Goal: Task Accomplishment & Management: Complete application form

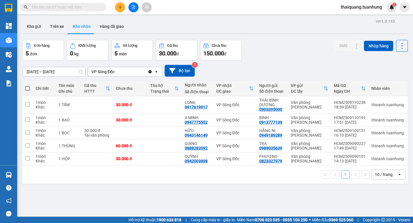
click at [122, 10] on button at bounding box center [120, 7] width 10 height 10
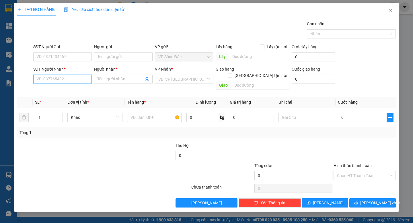
click at [62, 80] on input "SĐT Người Nhận *" at bounding box center [62, 79] width 58 height 9
type input "0912673155"
click at [65, 90] on div "0912673155 - THÁI" at bounding box center [63, 90] width 52 height 6
type input "THÁI"
type input "0912673155"
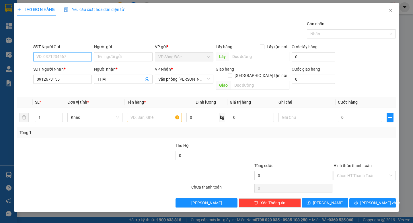
click at [66, 59] on input "SĐT Người Gửi" at bounding box center [62, 56] width 58 height 9
click at [67, 68] on div "0948117191 - chị tỉnh" at bounding box center [63, 68] width 52 height 6
type input "0948117191"
type input "chị tỉnh"
click at [150, 113] on input "text" at bounding box center [154, 117] width 55 height 9
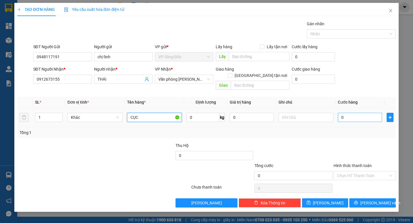
type input "CỤC"
drag, startPoint x: 357, startPoint y: 110, endPoint x: 353, endPoint y: 106, distance: 5.3
click at [357, 113] on input "0" at bounding box center [360, 117] width 44 height 9
type input "3"
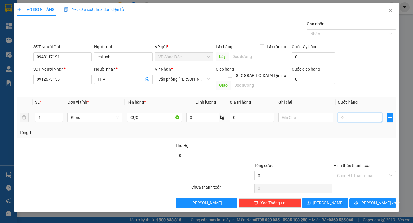
type input "3"
type input "30"
type input "30.000"
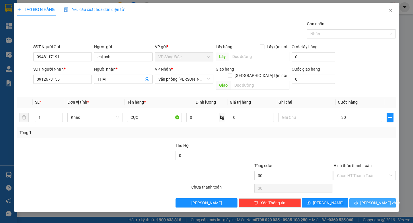
type input "30.000"
drag, startPoint x: 373, startPoint y: 195, endPoint x: 371, endPoint y: 171, distance: 23.9
click at [373, 200] on span "[PERSON_NAME] và In" at bounding box center [380, 203] width 40 height 6
click at [370, 200] on span "[PERSON_NAME] và In" at bounding box center [380, 203] width 40 height 6
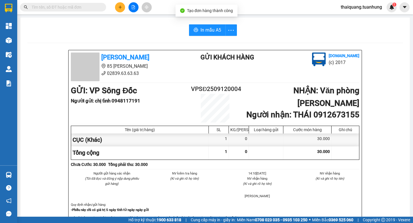
click at [207, 28] on span "In mẫu A5" at bounding box center [210, 29] width 21 height 7
